Goal: Information Seeking & Learning: Learn about a topic

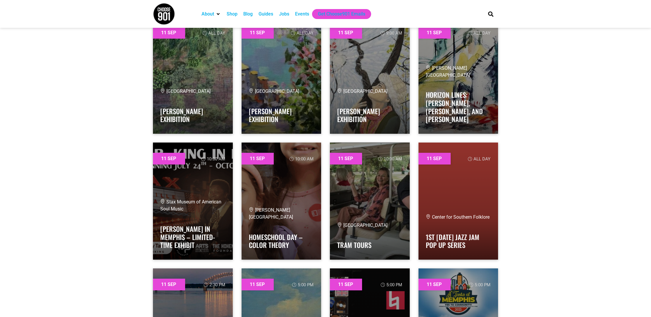
scroll to position [1622, 0]
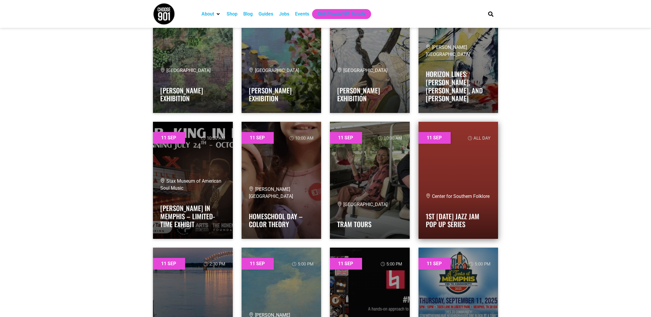
click at [469, 195] on span "Center for Southern Folklore" at bounding box center [458, 196] width 64 height 6
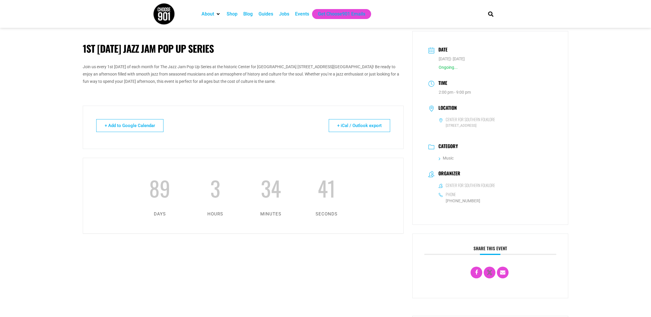
scroll to position [6, 0]
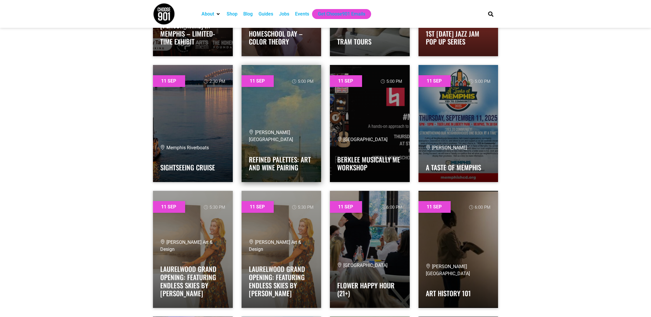
scroll to position [1804, 0]
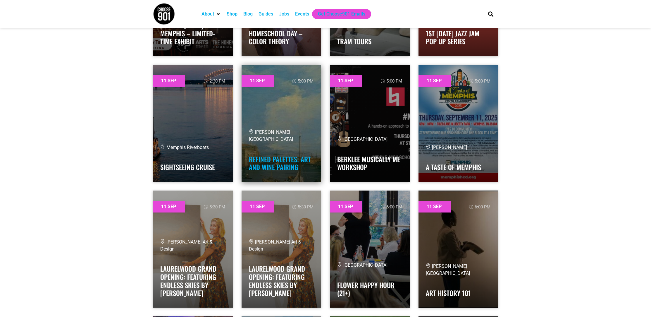
click at [279, 154] on link "Refined Palettes: Art and Wine Pairing" at bounding box center [280, 163] width 62 height 18
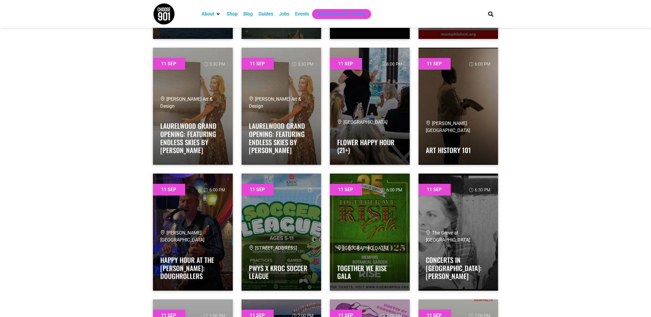
scroll to position [1948, 0]
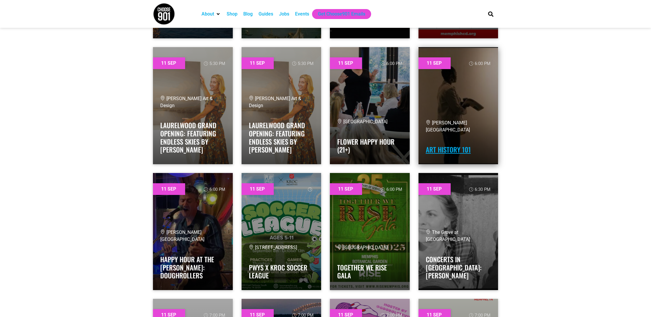
click at [463, 153] on link "Art History 101" at bounding box center [448, 149] width 45 height 10
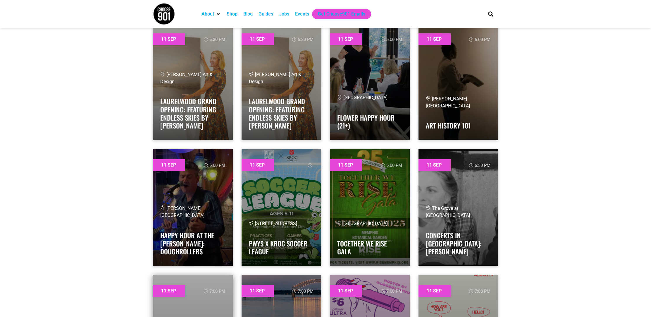
scroll to position [1976, 0]
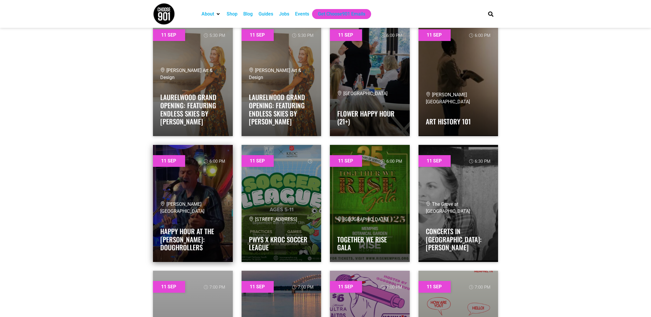
click at [193, 236] on h4 "Happy Hour at the [PERSON_NAME]: Doughrollers" at bounding box center [192, 238] width 65 height 28
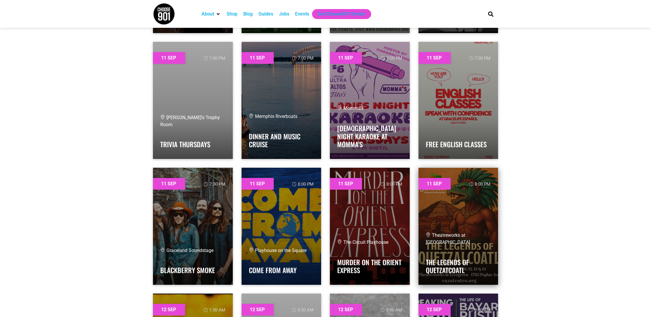
scroll to position [2206, 0]
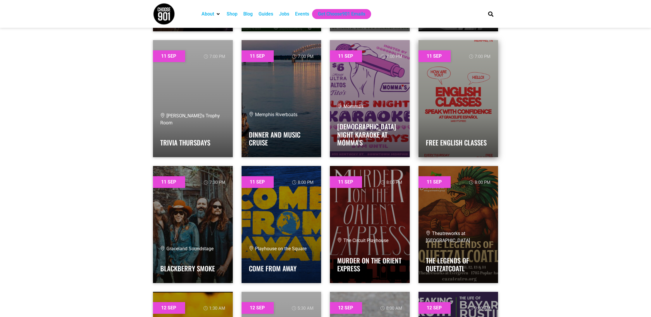
click at [476, 122] on link at bounding box center [458, 98] width 80 height 117
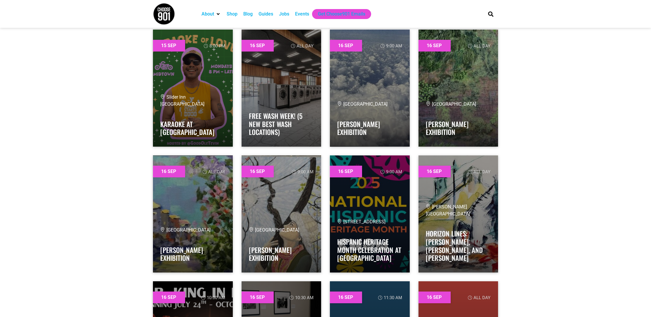
scroll to position [7476, 0]
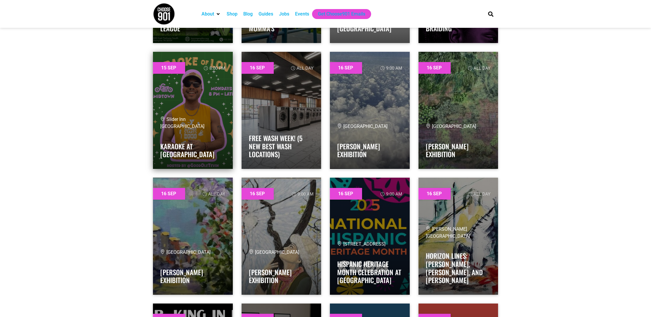
click at [218, 107] on link at bounding box center [193, 110] width 80 height 117
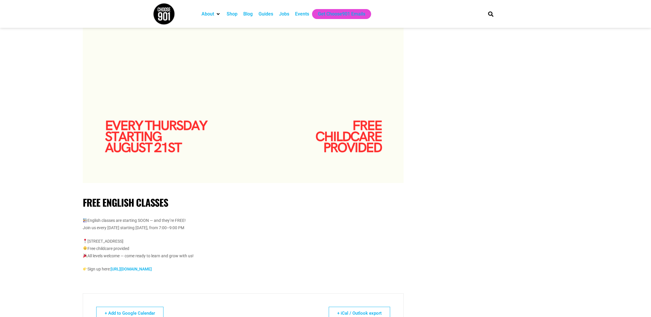
scroll to position [431, 0]
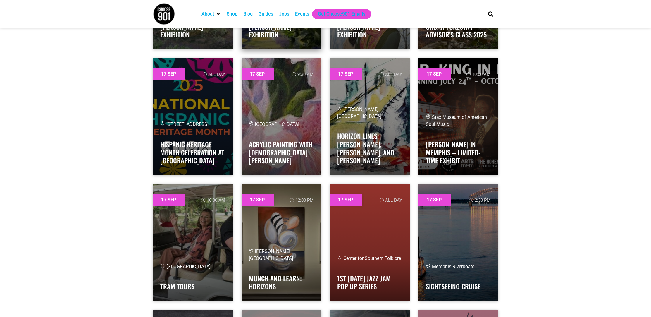
scroll to position [8350, 0]
